Goal: Contribute content

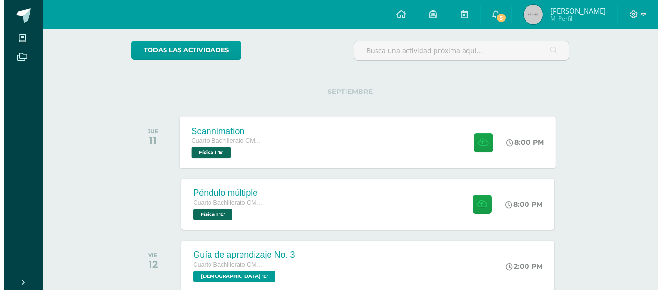
scroll to position [97, 0]
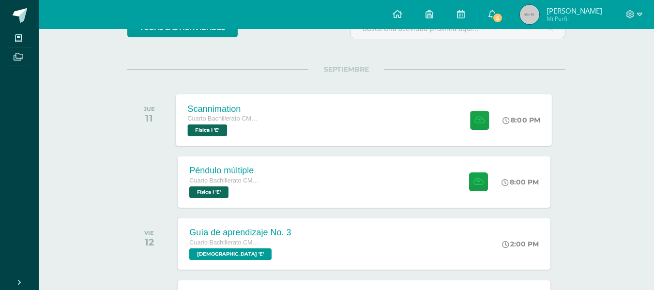
click at [249, 106] on div "Scannimation" at bounding box center [225, 109] width 74 height 10
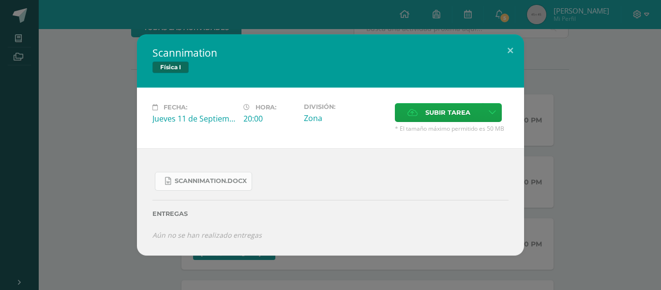
click at [228, 180] on span "Scannimation.docx" at bounding box center [211, 181] width 72 height 8
click at [518, 47] on button at bounding box center [511, 50] width 28 height 33
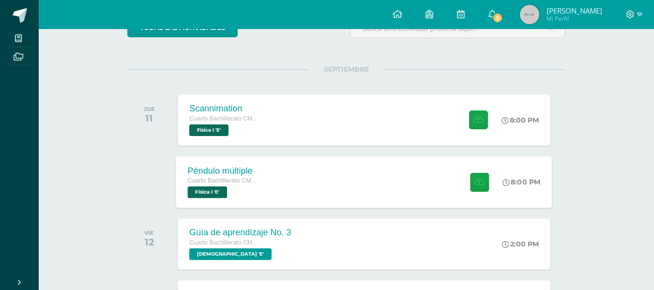
click at [379, 174] on div "Péndulo múltiple Cuarto Bachillerato CMP Bachillerato en CCLL con Orientación e…" at bounding box center [364, 182] width 376 height 52
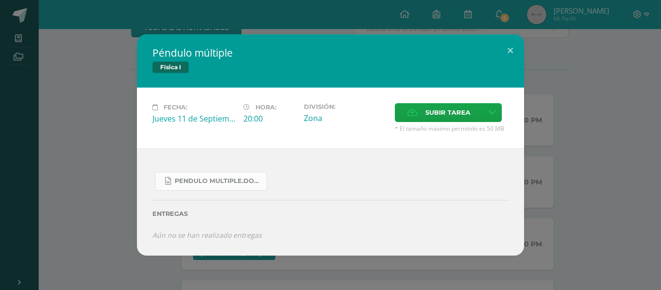
click at [239, 175] on link "Pendulo multiple.docx" at bounding box center [211, 181] width 112 height 19
click at [491, 108] on icon at bounding box center [492, 112] width 7 height 8
click at [441, 134] on span "Subir enlace" at bounding box center [451, 133] width 41 height 9
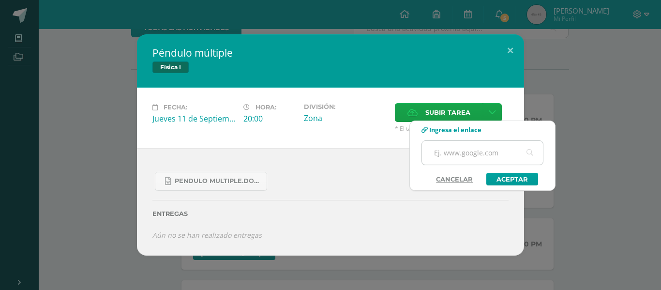
click at [443, 147] on input "text" at bounding box center [482, 153] width 121 height 24
paste input "[URL][DOMAIN_NAME]"
type input "[URL][DOMAIN_NAME]"
click at [514, 182] on link "Aceptar" at bounding box center [513, 179] width 52 height 13
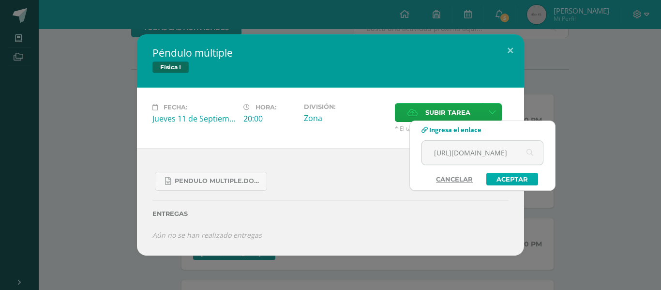
scroll to position [0, 0]
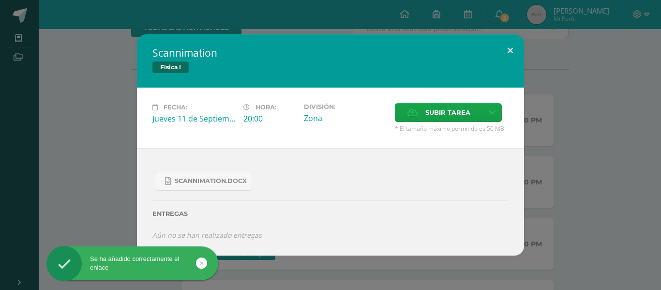
click at [504, 51] on button at bounding box center [511, 50] width 28 height 33
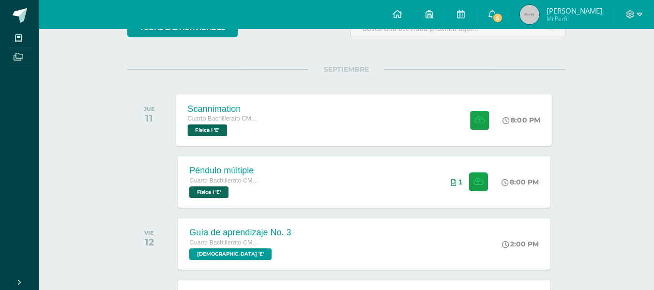
click at [350, 120] on div "Scannimation Cuarto Bachillerato CMP Bachillerato en CCLL con Orientación en Co…" at bounding box center [364, 120] width 376 height 52
